Goal: Find specific page/section: Find specific page/section

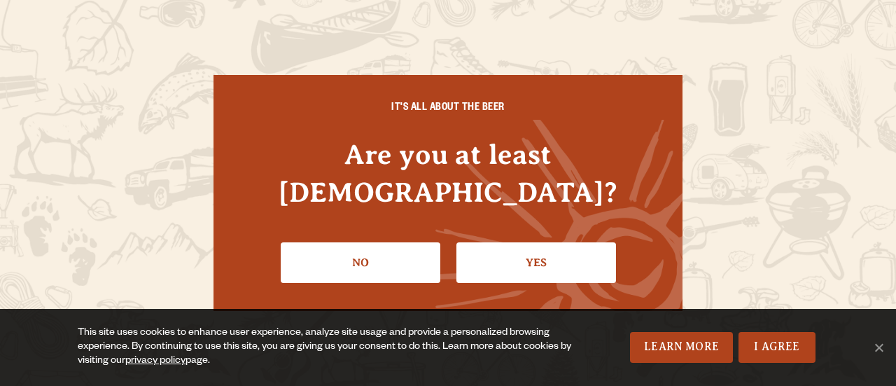
click at [529, 247] on link "Yes" at bounding box center [536, 262] width 160 height 41
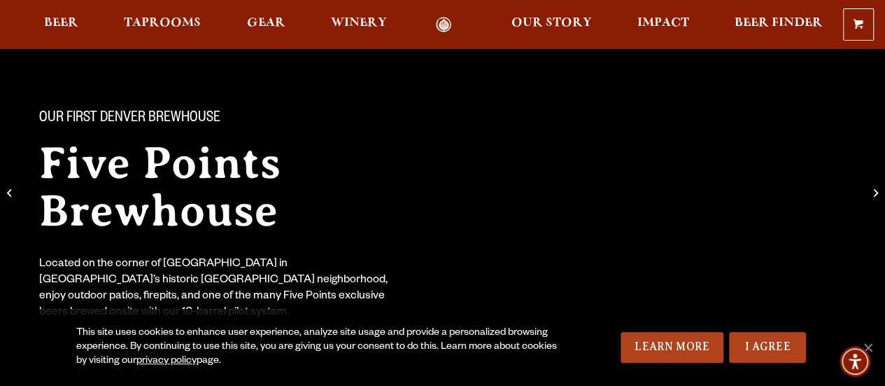
scroll to position [70, 0]
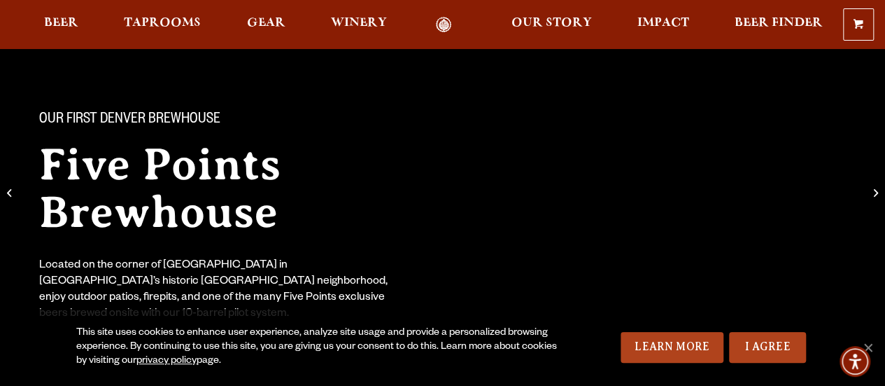
click at [257, 29] on span "Gear" at bounding box center [266, 22] width 38 height 11
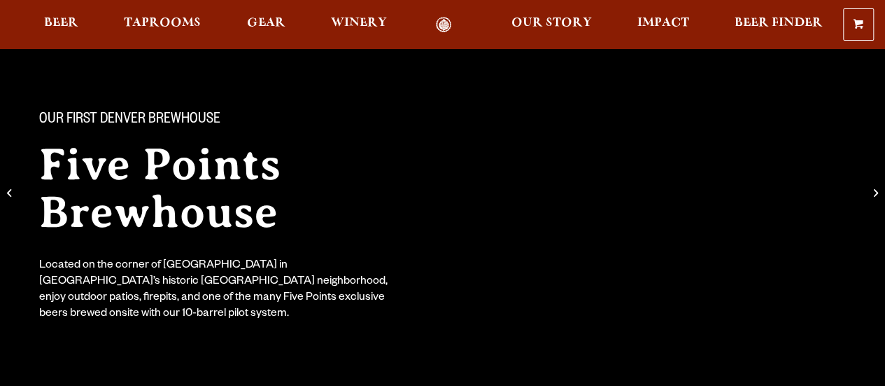
scroll to position [70, 0]
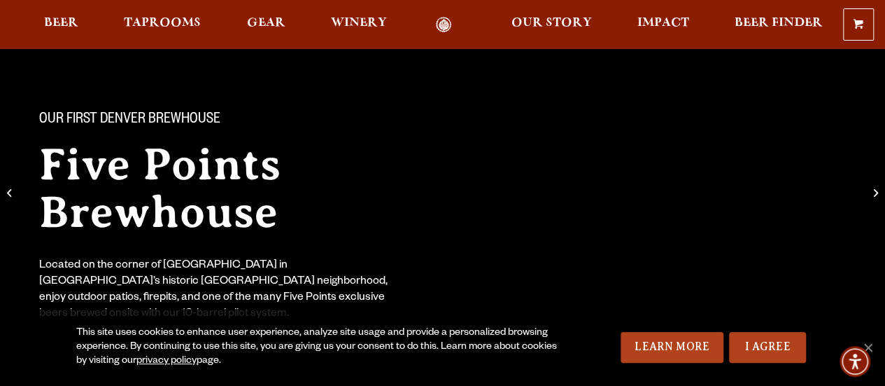
click at [171, 26] on span "Taprooms" at bounding box center [162, 22] width 77 height 11
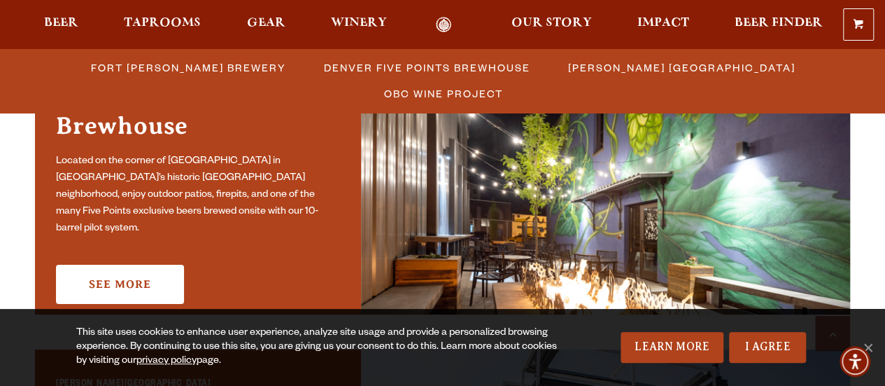
scroll to position [770, 0]
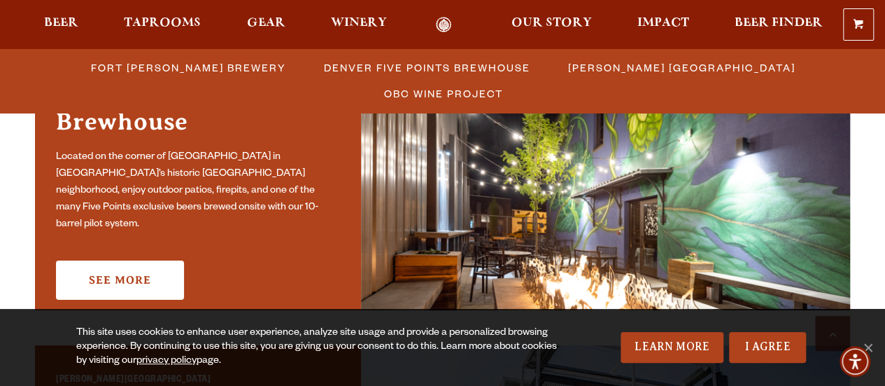
click at [140, 274] on link "See More" at bounding box center [120, 279] width 128 height 39
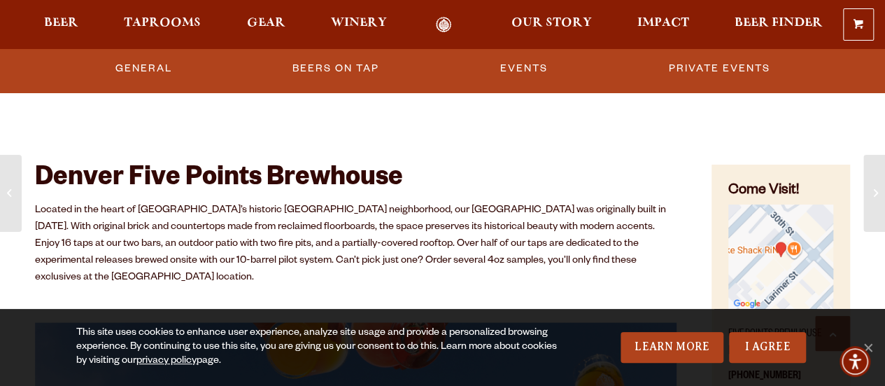
scroll to position [490, 0]
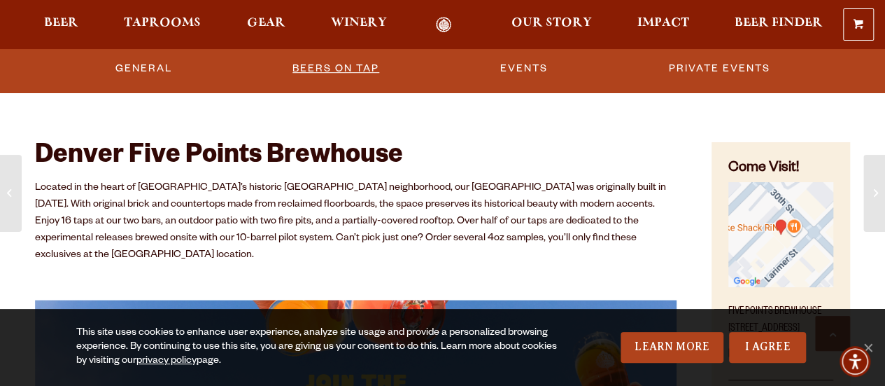
click at [333, 64] on link "Beers on Tap" at bounding box center [336, 68] width 98 height 32
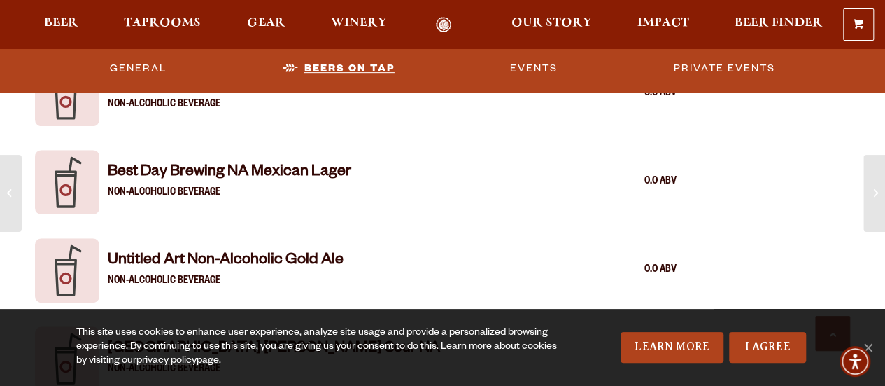
scroll to position [2981, 0]
